Goal: Obtain resource: Obtain resource

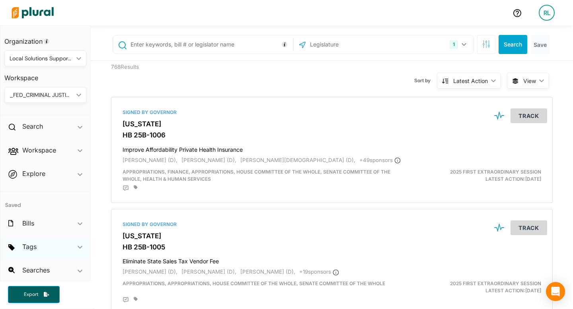
click at [59, 248] on div "Tags ic_keyboard_arrow_down" at bounding box center [45, 248] width 90 height 21
click at [25, 263] on span "anti" at bounding box center [27, 266] width 10 height 7
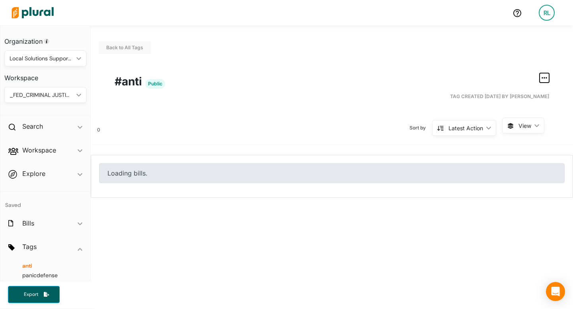
click at [304, 74] on button "button" at bounding box center [544, 78] width 10 height 10
click at [304, 148] on div "Export Tag" at bounding box center [518, 148] width 47 height 7
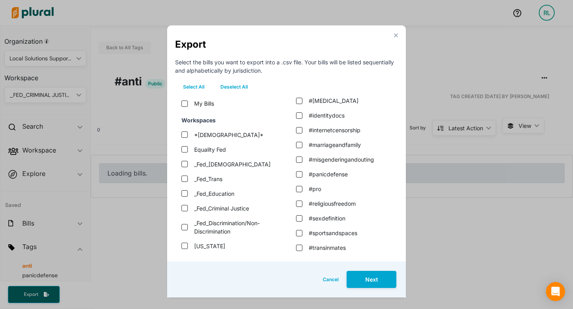
scroll to position [14, 0]
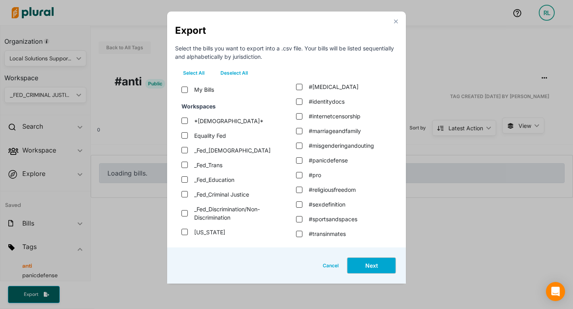
click at [304, 270] on button "Next" at bounding box center [371, 265] width 50 height 17
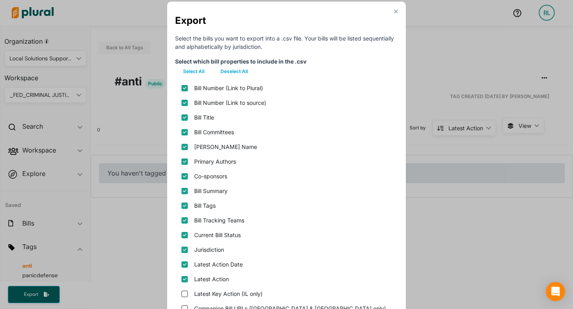
scroll to position [12, 0]
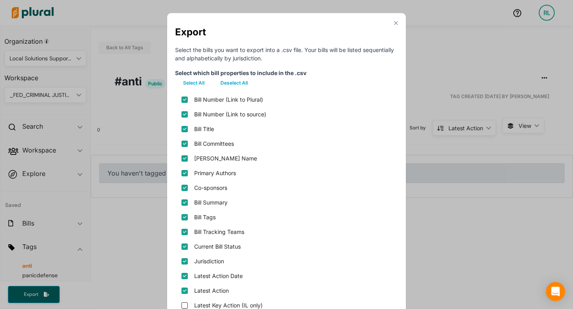
click at [304, 24] on polygon "Modal" at bounding box center [395, 22] width 7 height 7
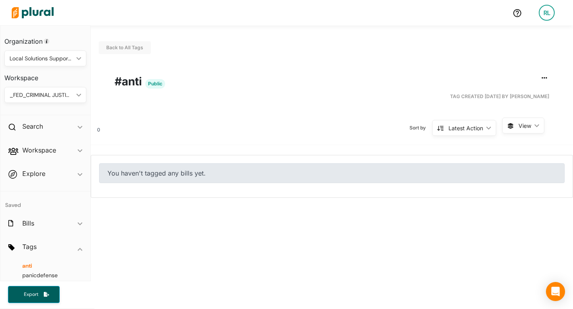
click at [29, 266] on span "anti" at bounding box center [27, 266] width 10 height 7
click at [304, 77] on icon "button" at bounding box center [544, 78] width 6 height 6
click at [40, 220] on div "Bills ic_keyboard_arrow_down" at bounding box center [45, 224] width 90 height 21
click at [40, 221] on div "Bills ic_keyboard_arrow_down" at bounding box center [45, 224] width 90 height 21
click at [39, 8] on img at bounding box center [33, 13] width 56 height 28
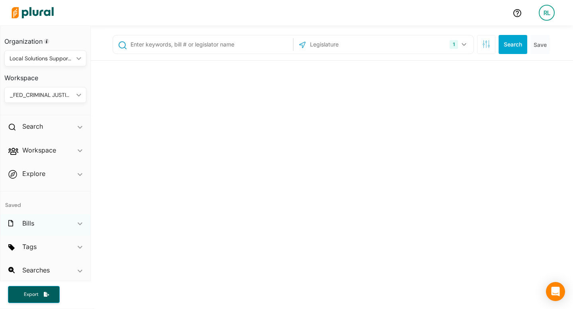
scroll to position [2, 0]
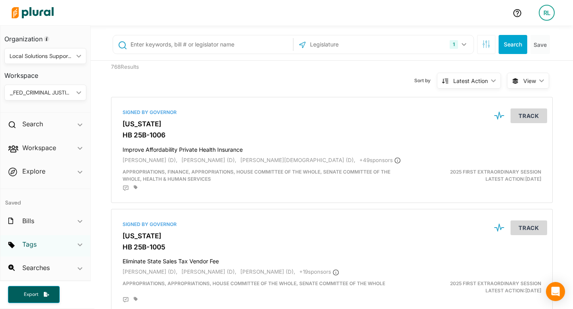
click at [32, 244] on h2 "Tags" at bounding box center [29, 244] width 14 height 9
click at [27, 263] on span "anti" at bounding box center [27, 263] width 10 height 7
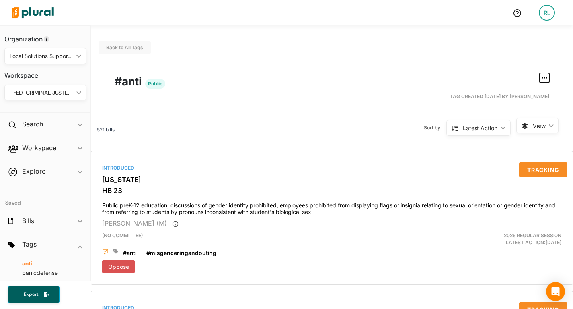
click at [546, 75] on icon "button" at bounding box center [544, 78] width 6 height 6
click at [519, 150] on div "Export Tag" at bounding box center [518, 148] width 47 height 7
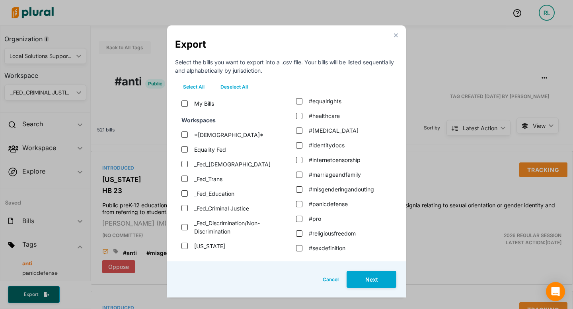
scroll to position [150, 0]
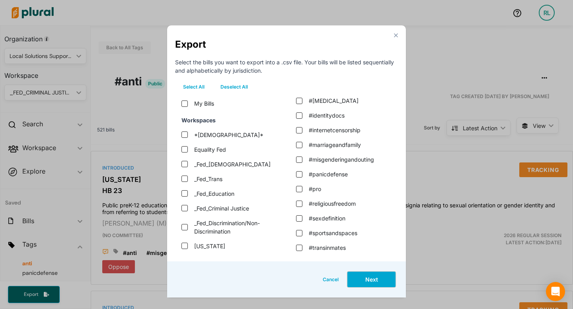
click at [365, 281] on button "Next" at bounding box center [371, 279] width 50 height 17
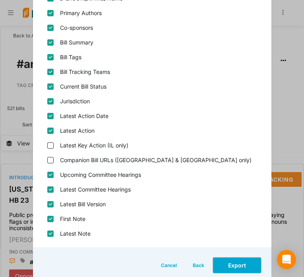
scroll to position [173, 0]
